Goal: Task Accomplishment & Management: Use online tool/utility

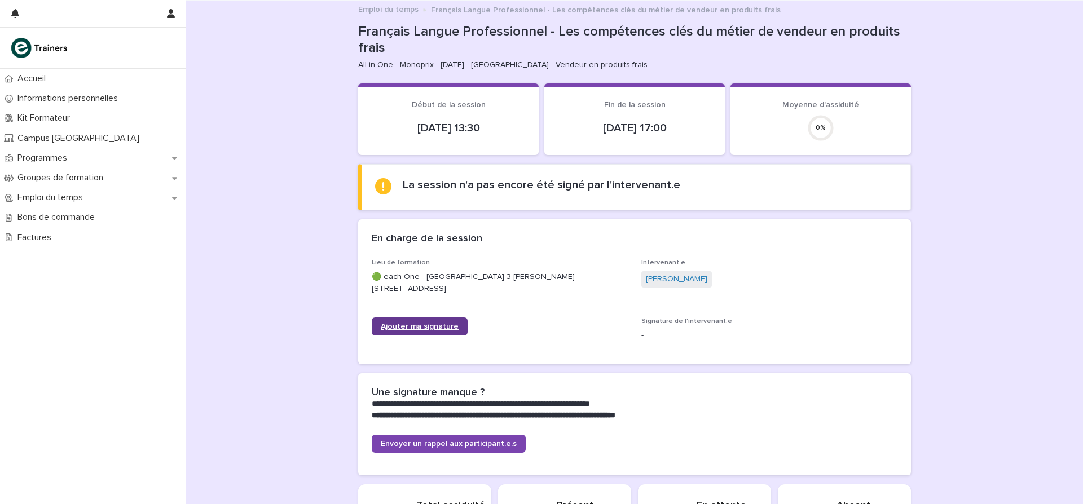
click at [416, 324] on span "Ajouter ma signature" at bounding box center [420, 327] width 78 height 8
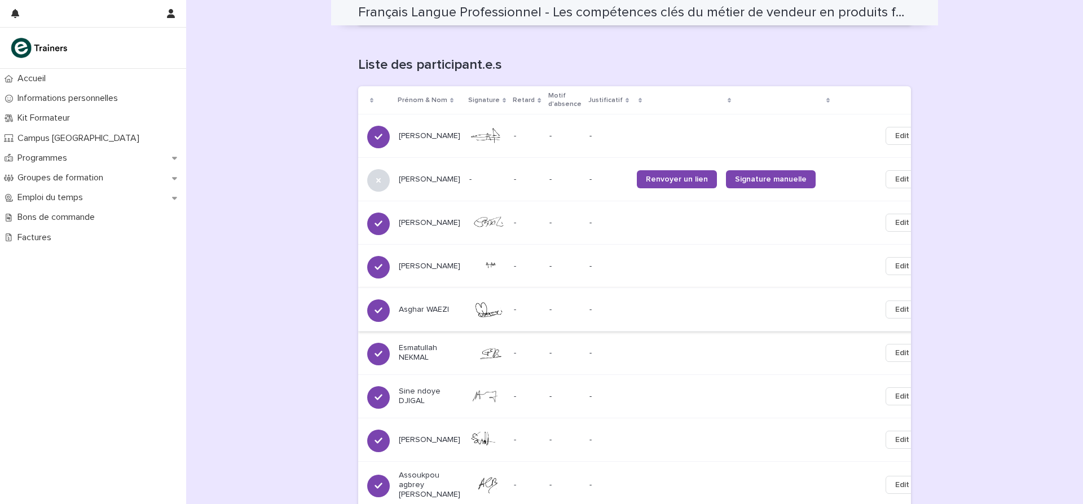
scroll to position [702, 0]
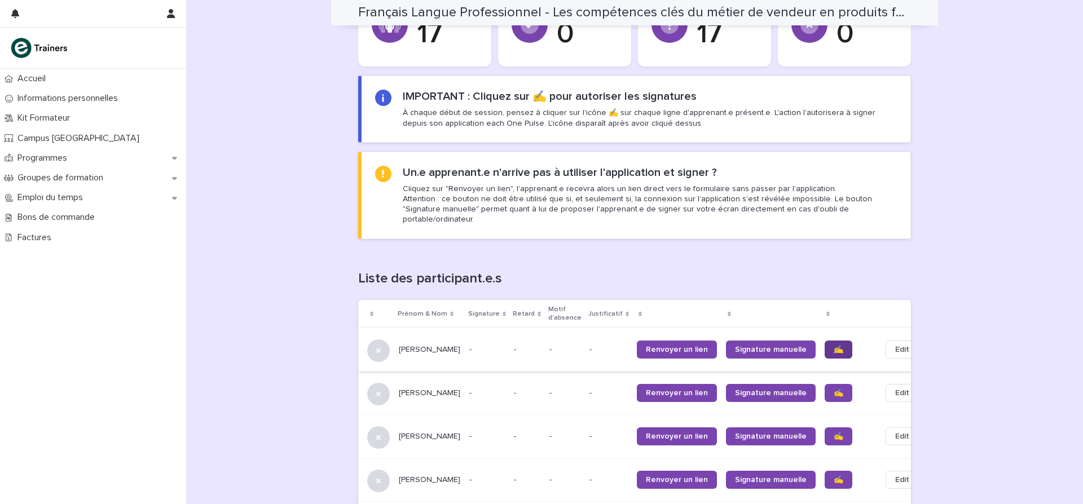
scroll to position [592, 0]
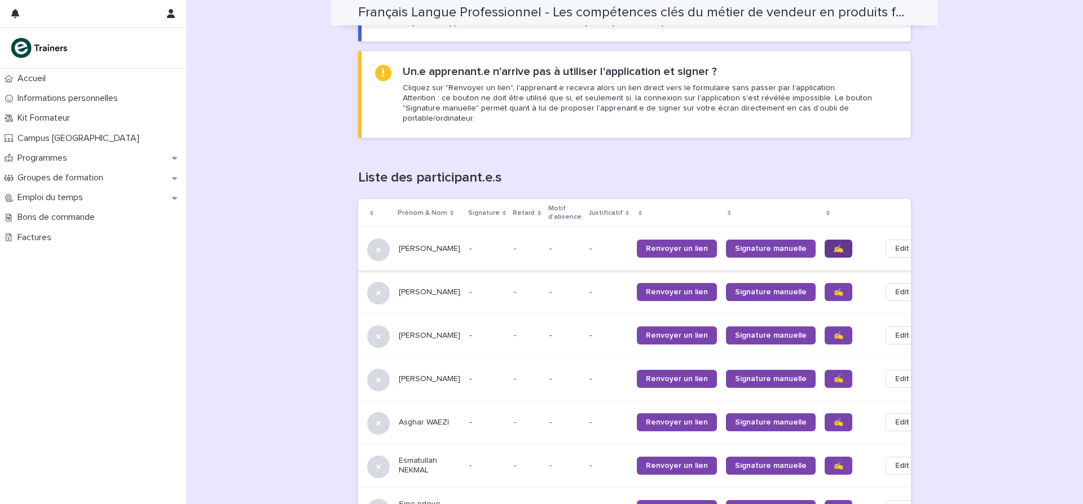
click at [834, 245] on span "✍️" at bounding box center [839, 249] width 10 height 8
click at [834, 288] on span "✍️" at bounding box center [839, 292] width 10 height 8
click at [834, 332] on span "✍️" at bounding box center [839, 336] width 10 height 8
click at [834, 375] on span "✍️" at bounding box center [839, 379] width 10 height 8
click at [834, 419] on span "✍️" at bounding box center [839, 423] width 10 height 8
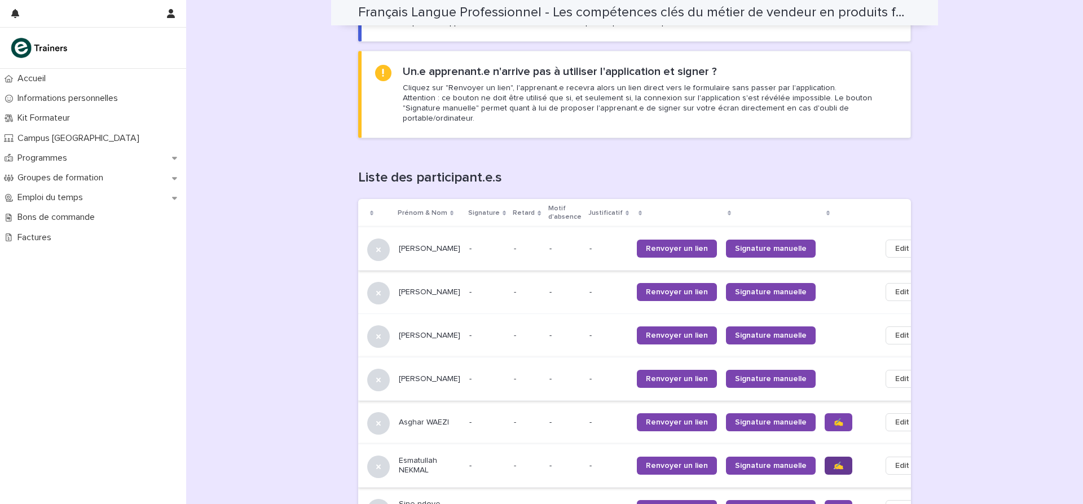
click at [834, 462] on span "✍️" at bounding box center [839, 466] width 10 height 8
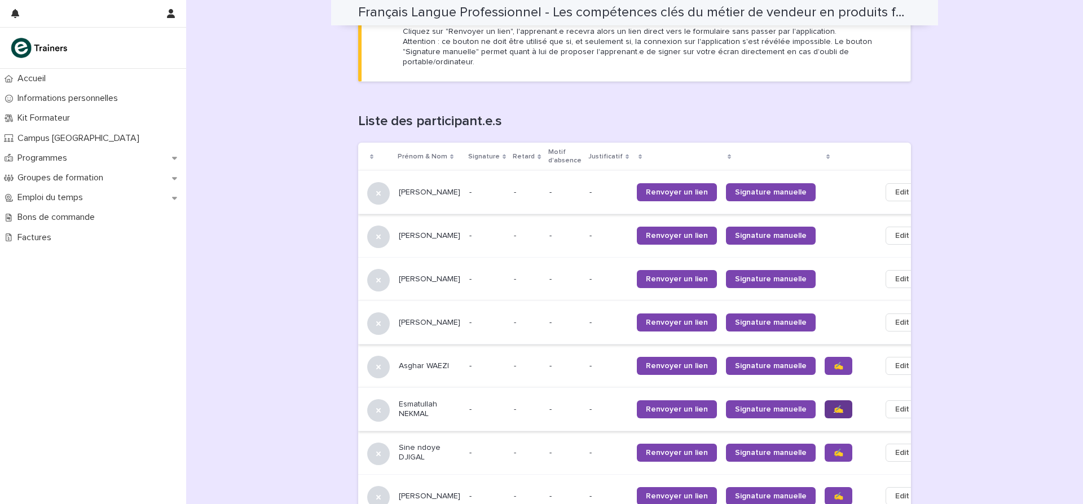
scroll to position [653, 0]
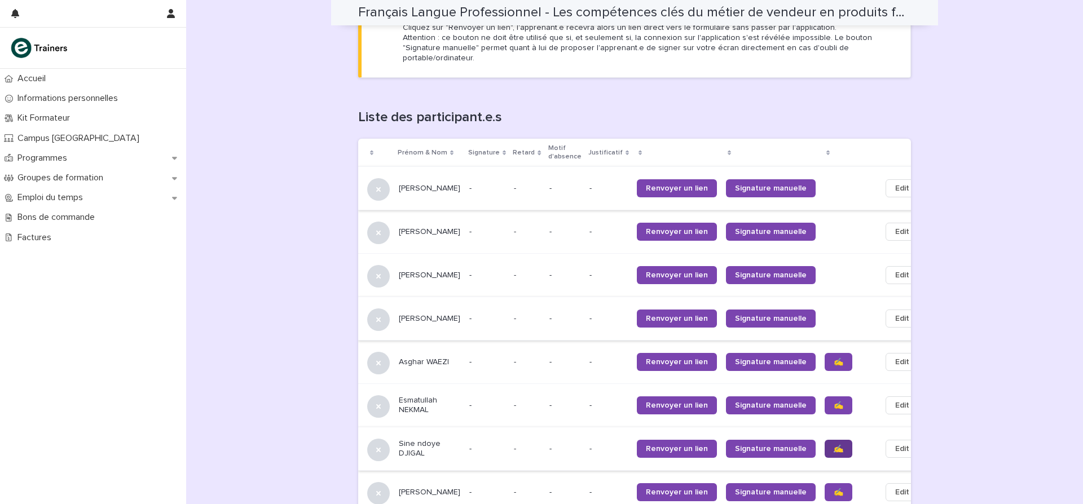
click at [834, 445] on span "✍️" at bounding box center [839, 449] width 10 height 8
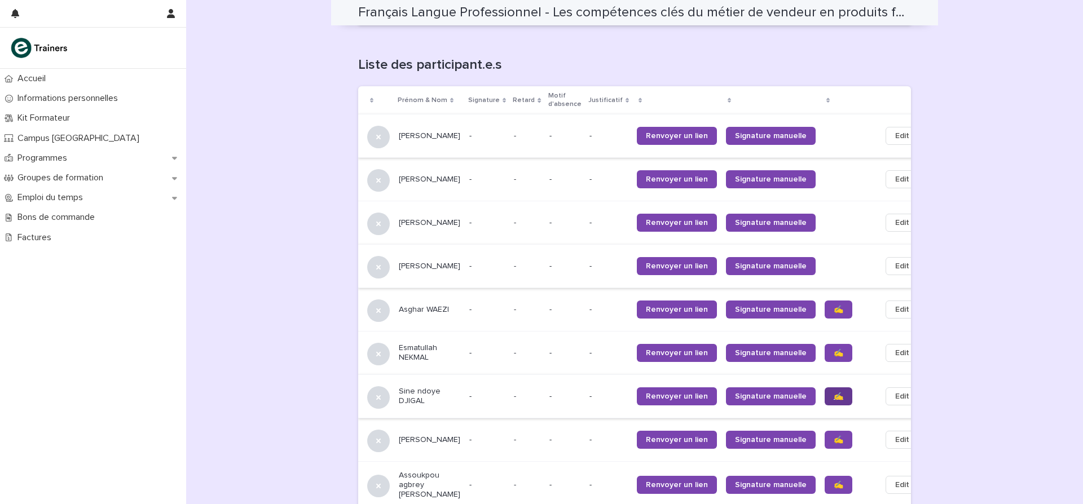
scroll to position [706, 0]
click at [834, 436] on span "✍️" at bounding box center [839, 440] width 10 height 8
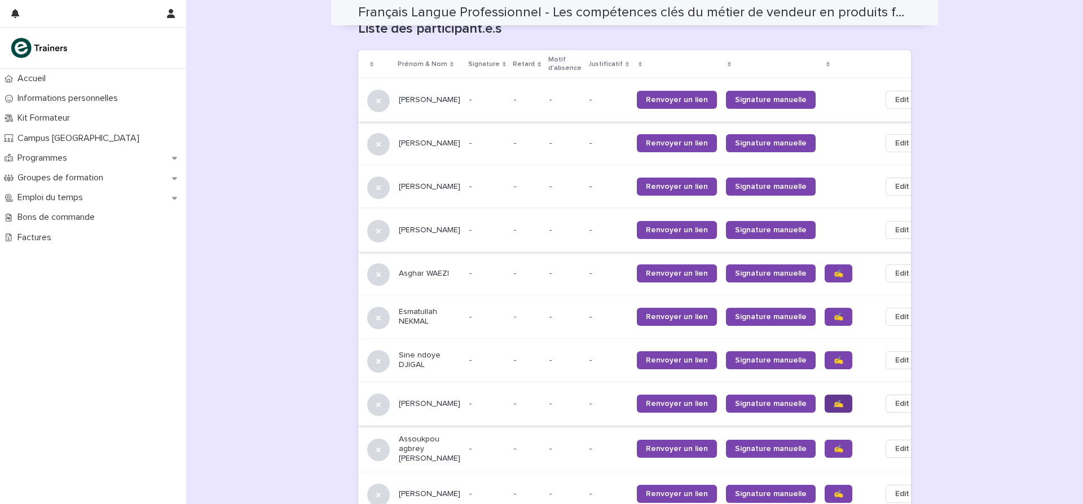
scroll to position [753, 0]
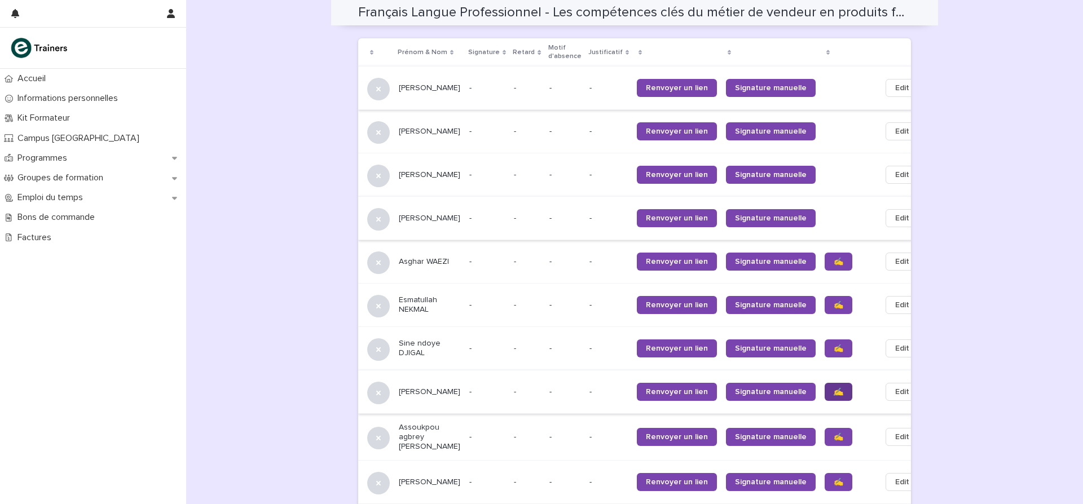
click at [834, 433] on span "✍️" at bounding box center [839, 437] width 10 height 8
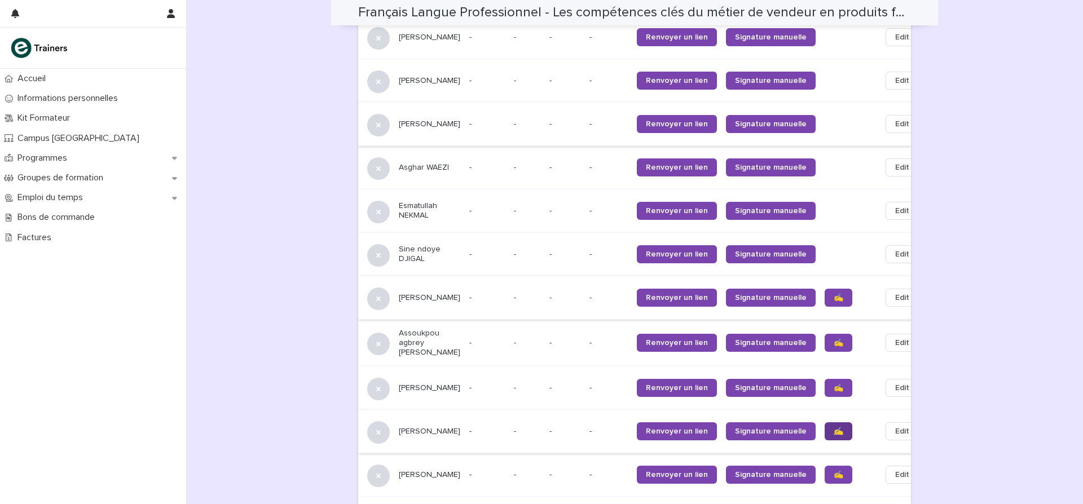
click at [834, 428] on span "✍️" at bounding box center [839, 432] width 10 height 8
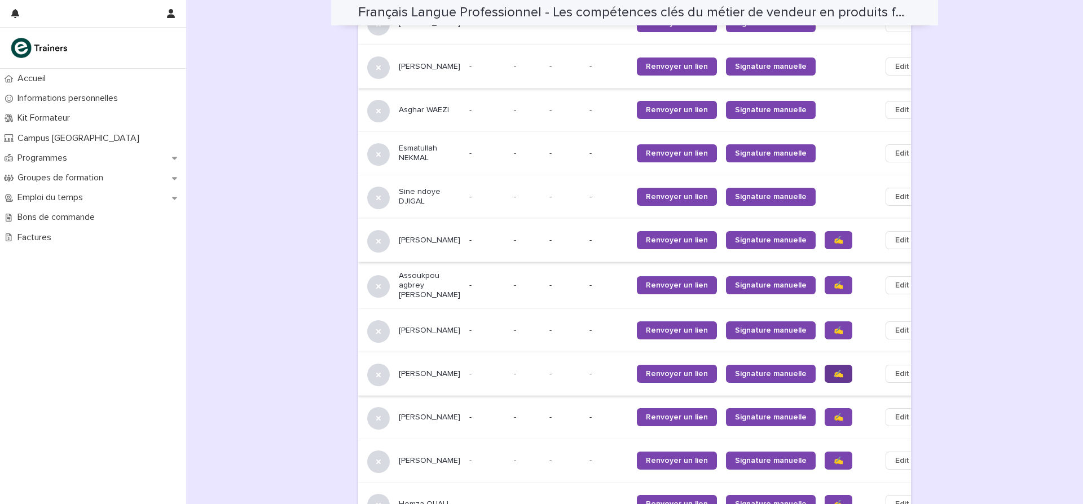
scroll to position [908, 0]
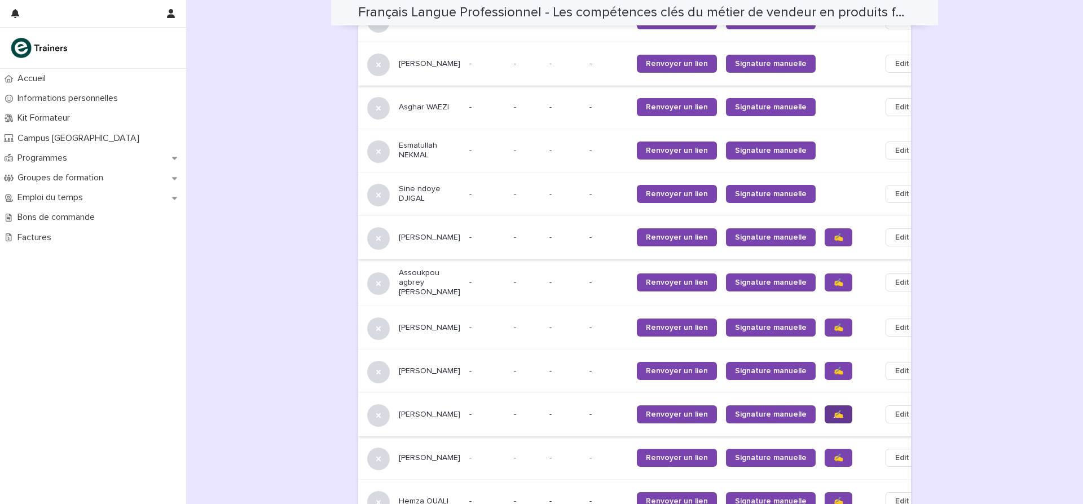
click at [834, 411] on span "✍️" at bounding box center [839, 415] width 10 height 8
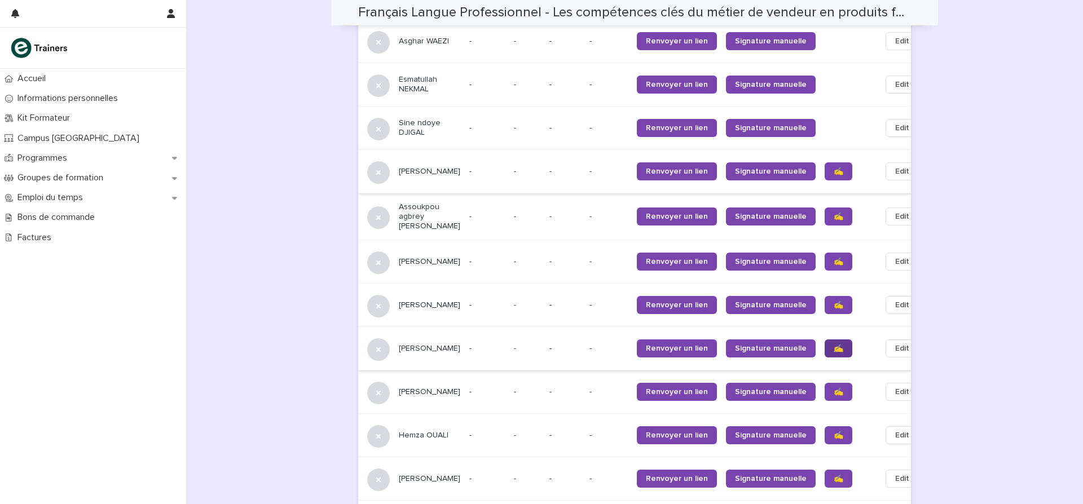
scroll to position [983, 0]
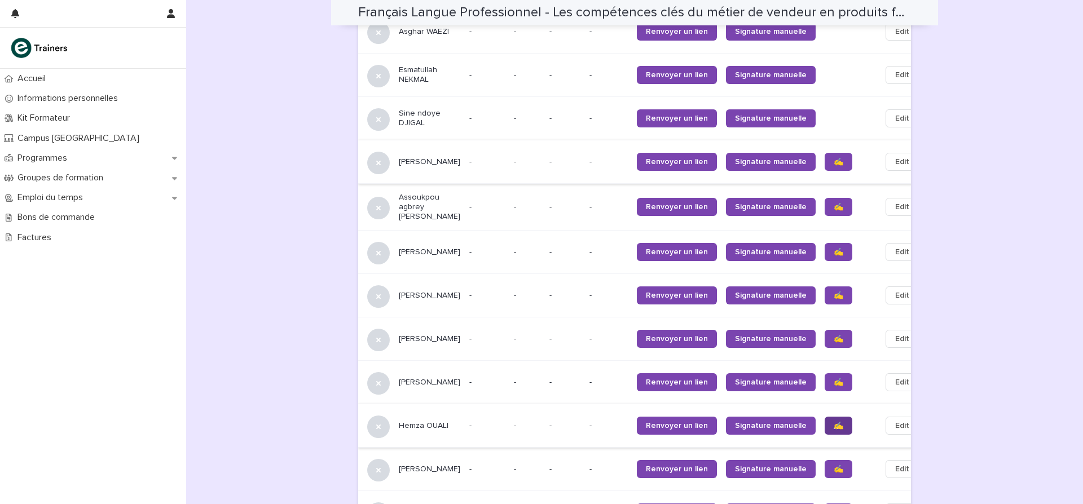
click at [834, 422] on span "✍️" at bounding box center [839, 426] width 10 height 8
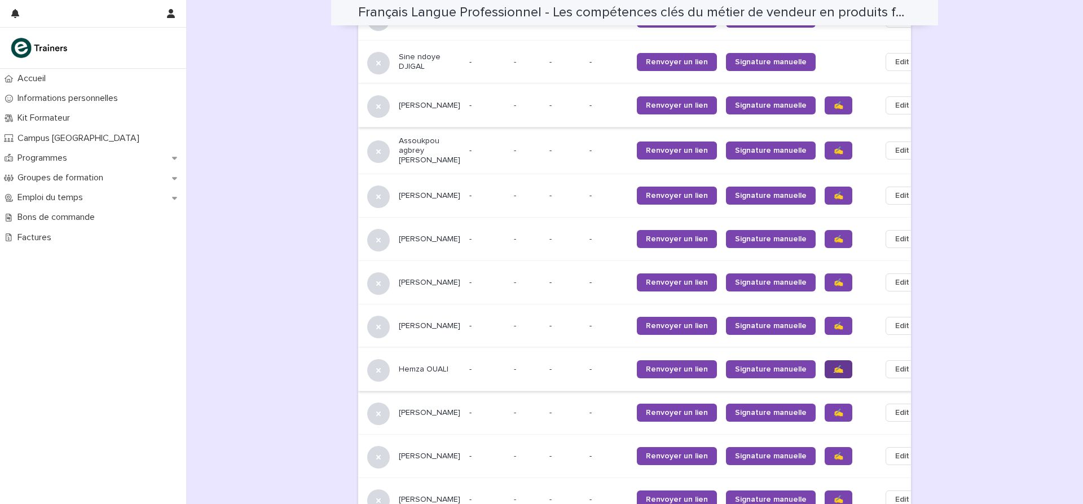
scroll to position [1049, 0]
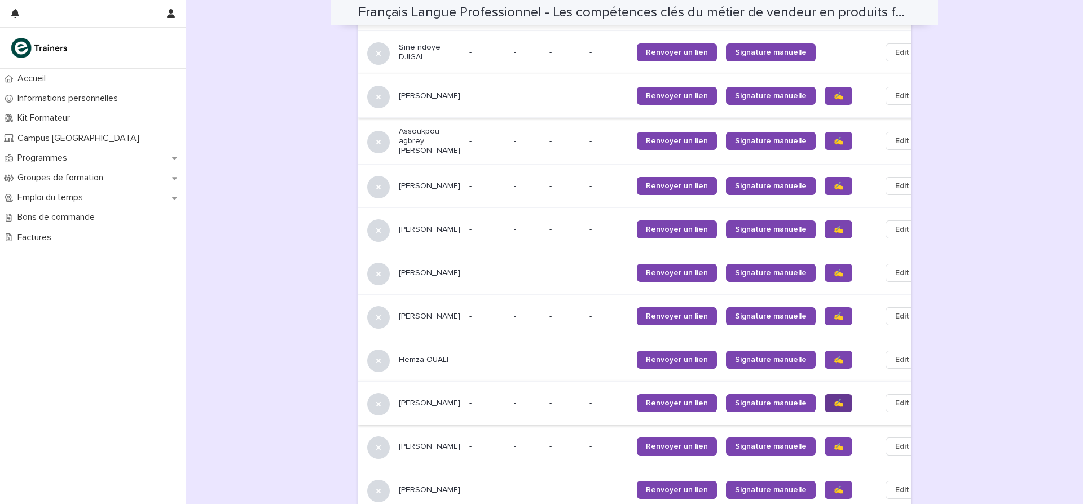
click at [834, 399] on span "✍️" at bounding box center [839, 403] width 10 height 8
click at [825, 438] on link "✍️" at bounding box center [839, 447] width 28 height 18
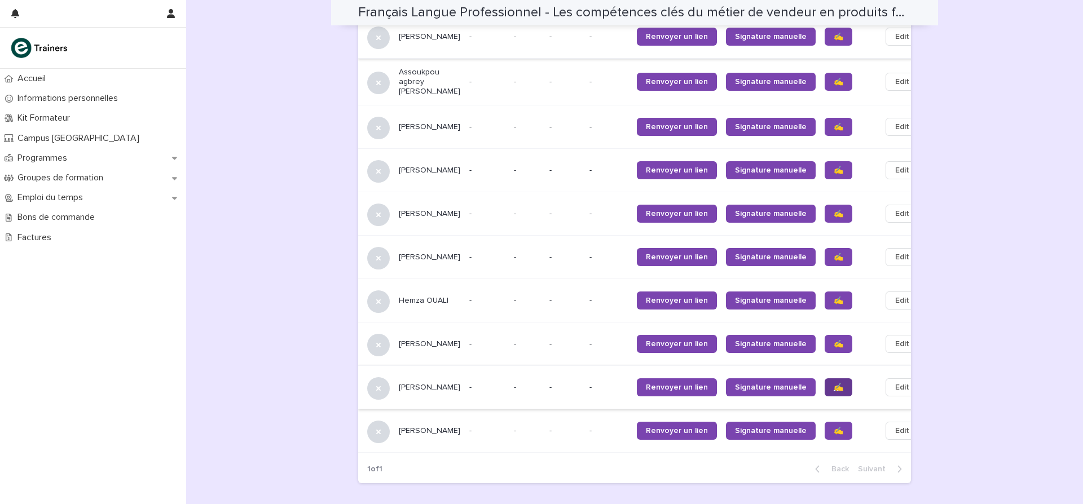
scroll to position [1119, 0]
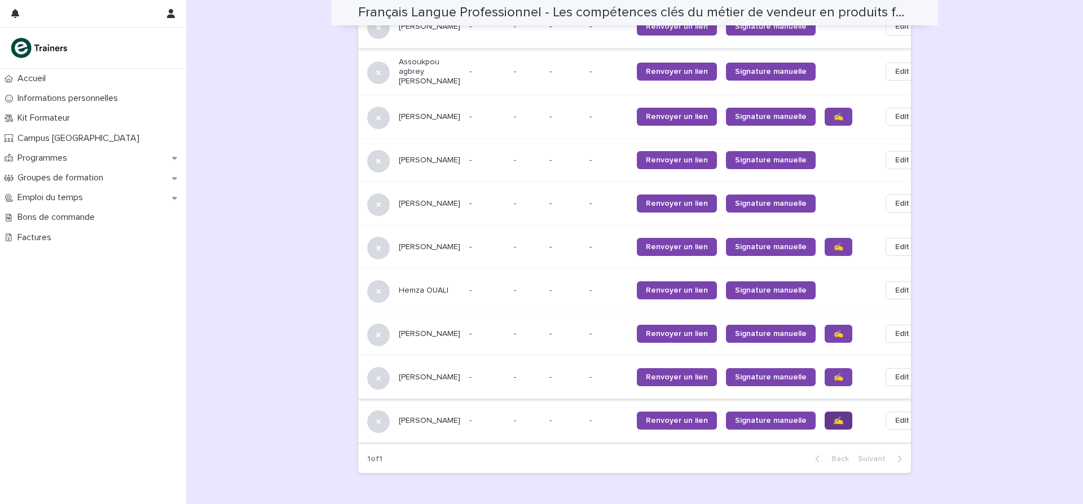
click at [834, 417] on span "✍️" at bounding box center [839, 421] width 10 height 8
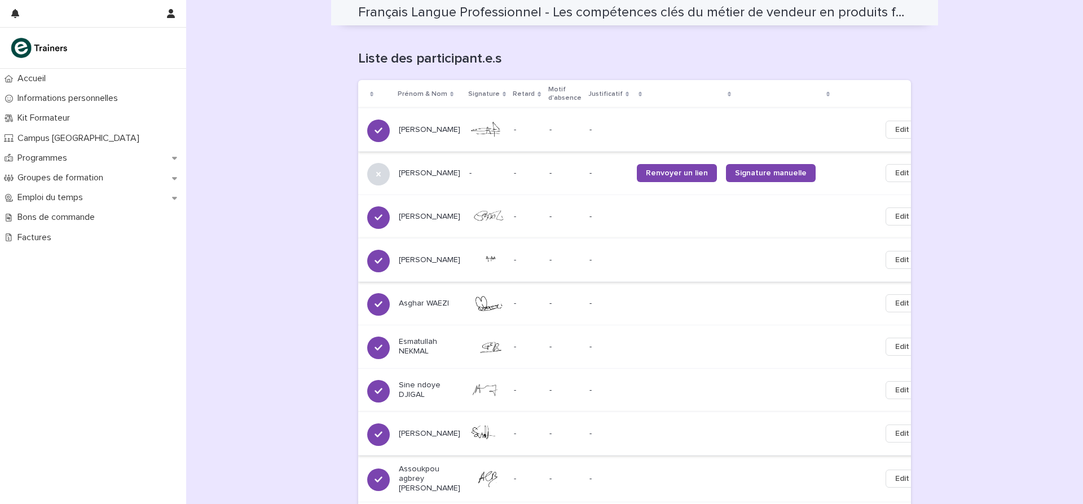
scroll to position [710, 0]
